Goal: Task Accomplishment & Management: Understand process/instructions

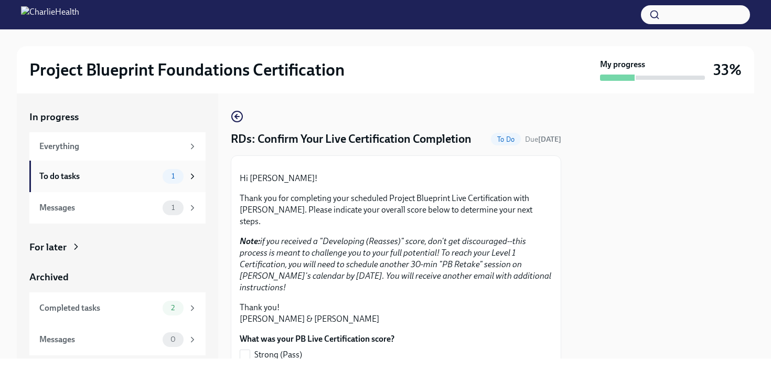
click at [101, 184] on div "To do tasks 1" at bounding box center [117, 175] width 176 height 31
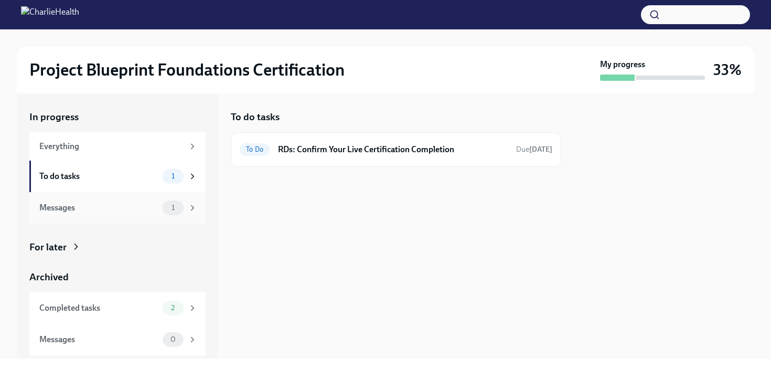
click at [102, 200] on div "Messages 1" at bounding box center [118, 207] width 158 height 15
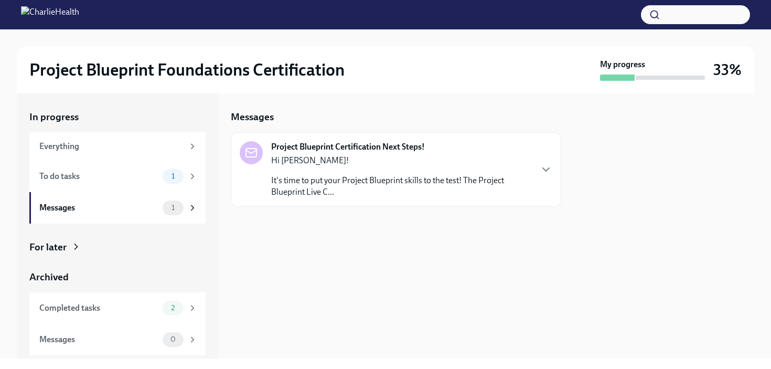
click at [533, 179] on div "Project Blueprint Certification Next Steps! Hi [PERSON_NAME]! It's time to put …" at bounding box center [396, 169] width 312 height 57
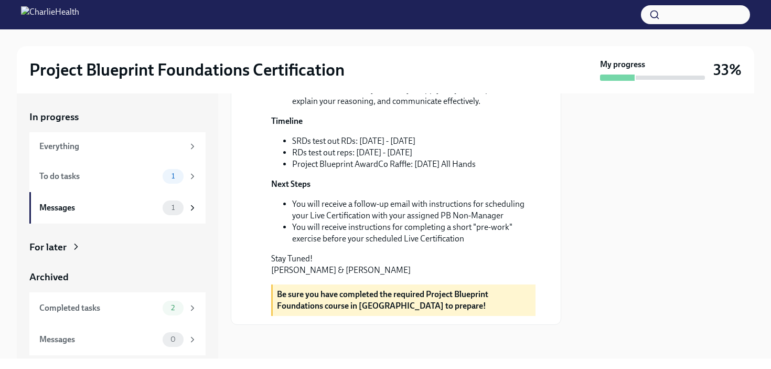
scroll to position [311, 0]
click at [147, 303] on div "Completed tasks" at bounding box center [98, 308] width 119 height 12
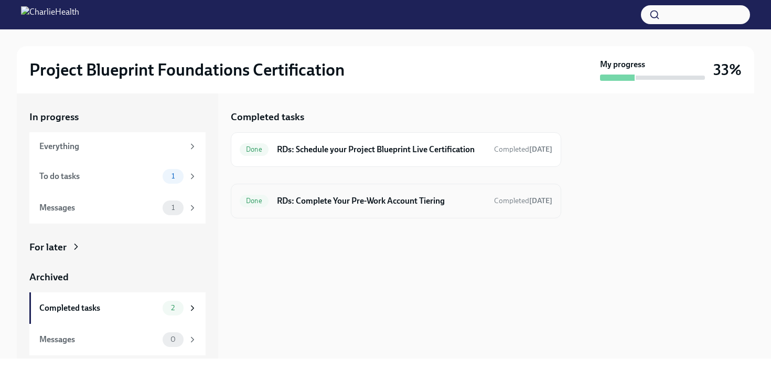
click at [365, 206] on h6 "RDs: Complete Your Pre-Work Account Tiering" at bounding box center [381, 201] width 209 height 12
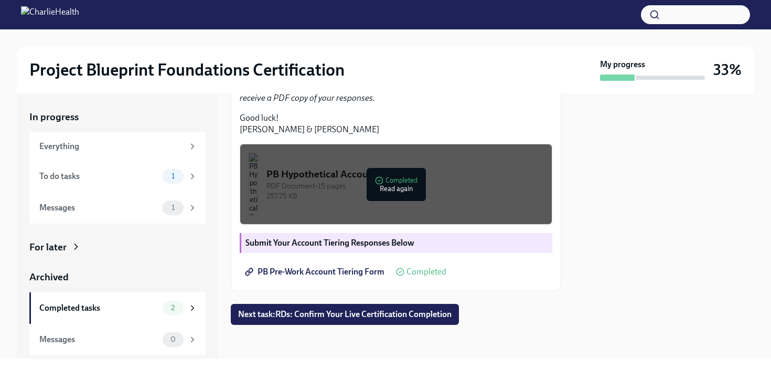
scroll to position [369, 0]
click at [333, 321] on button "Next task : RDs: Confirm Your Live Certification Completion" at bounding box center [345, 314] width 228 height 21
